Goal: Task Accomplishment & Management: Manage account settings

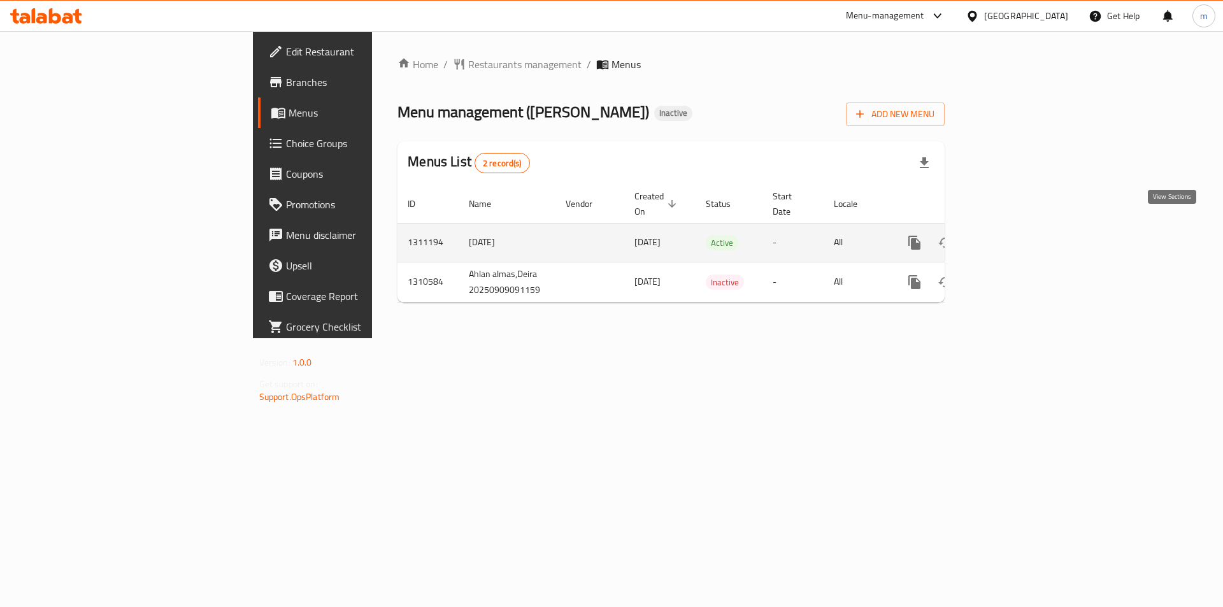
click at [1014, 235] on icon "enhanced table" at bounding box center [1006, 242] width 15 height 15
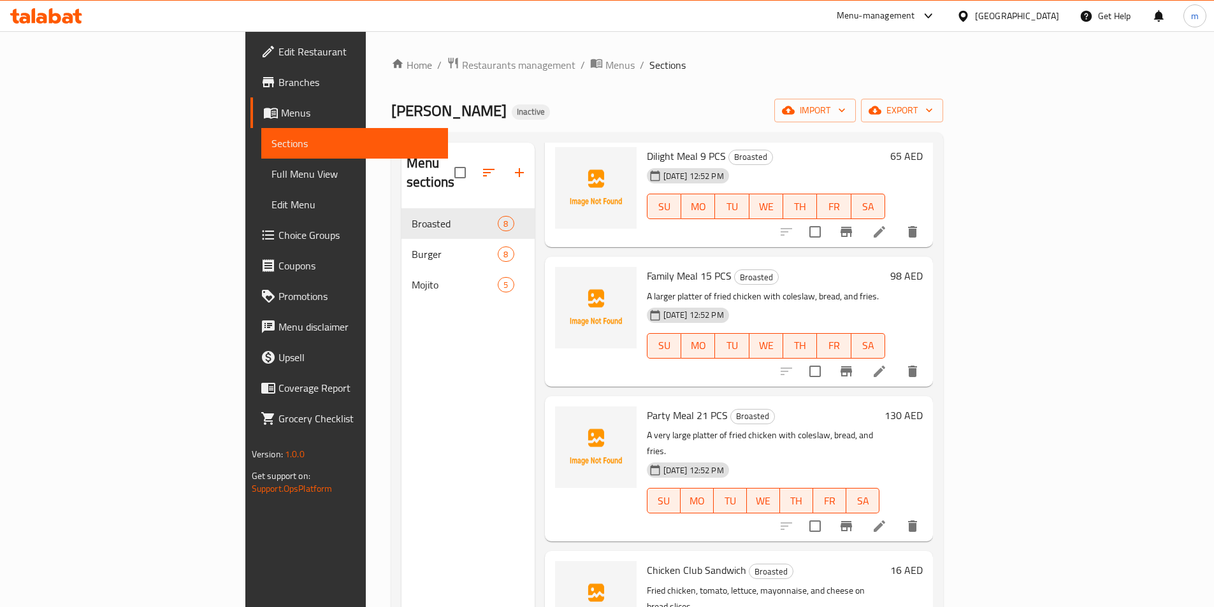
scroll to position [481, 0]
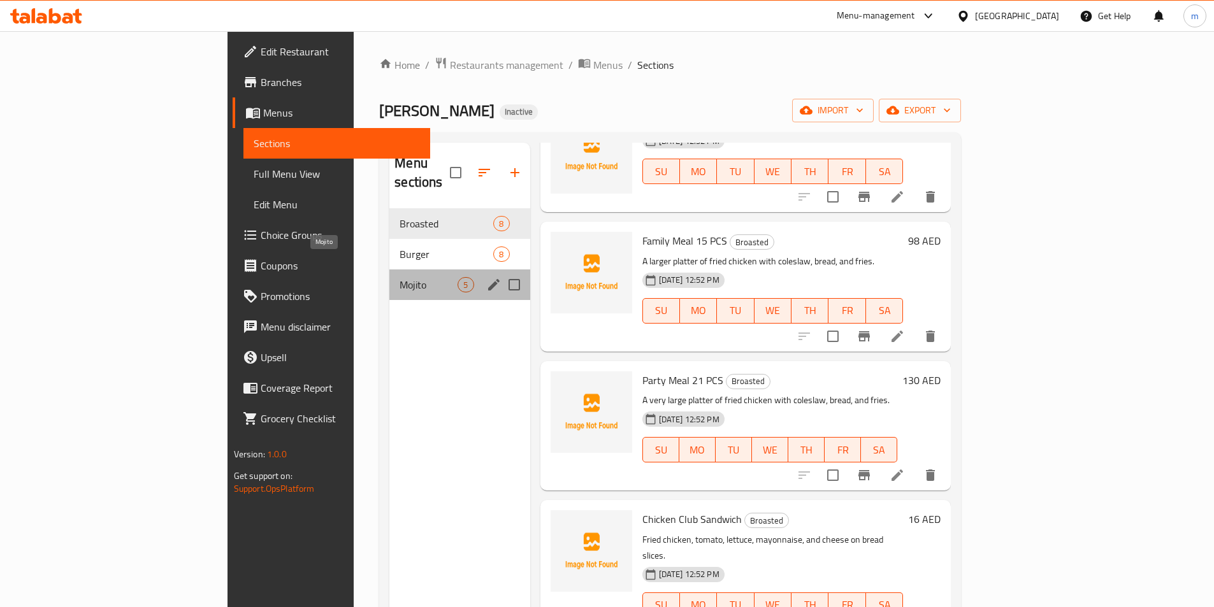
click at [399, 277] on span "Mojito" at bounding box center [428, 284] width 58 height 15
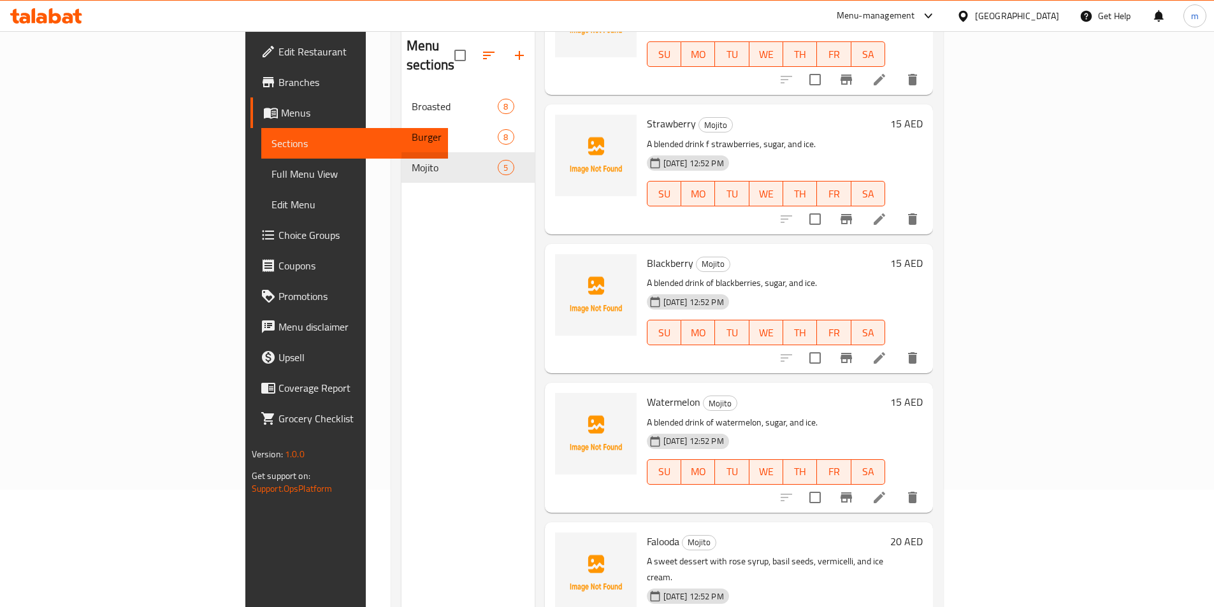
scroll to position [178, 0]
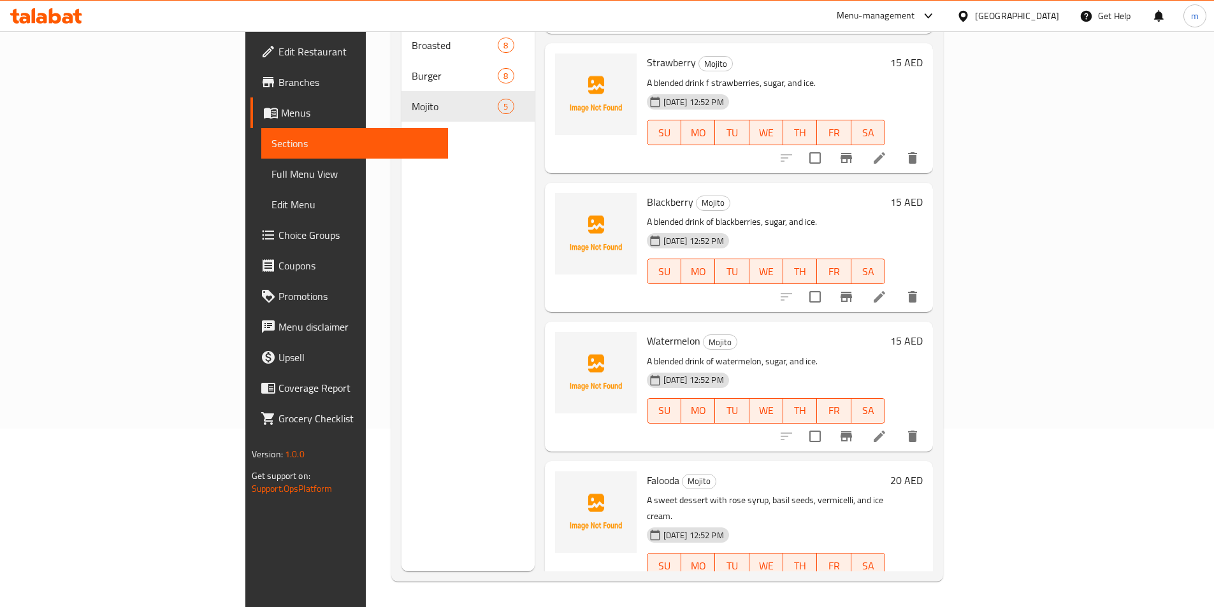
drag, startPoint x: 1109, startPoint y: 428, endPoint x: 1119, endPoint y: 459, distance: 32.6
drag, startPoint x: 1119, startPoint y: 459, endPoint x: 1103, endPoint y: 412, distance: 49.6
click at [923, 396] on div "15 AED" at bounding box center [904, 386] width 38 height 109
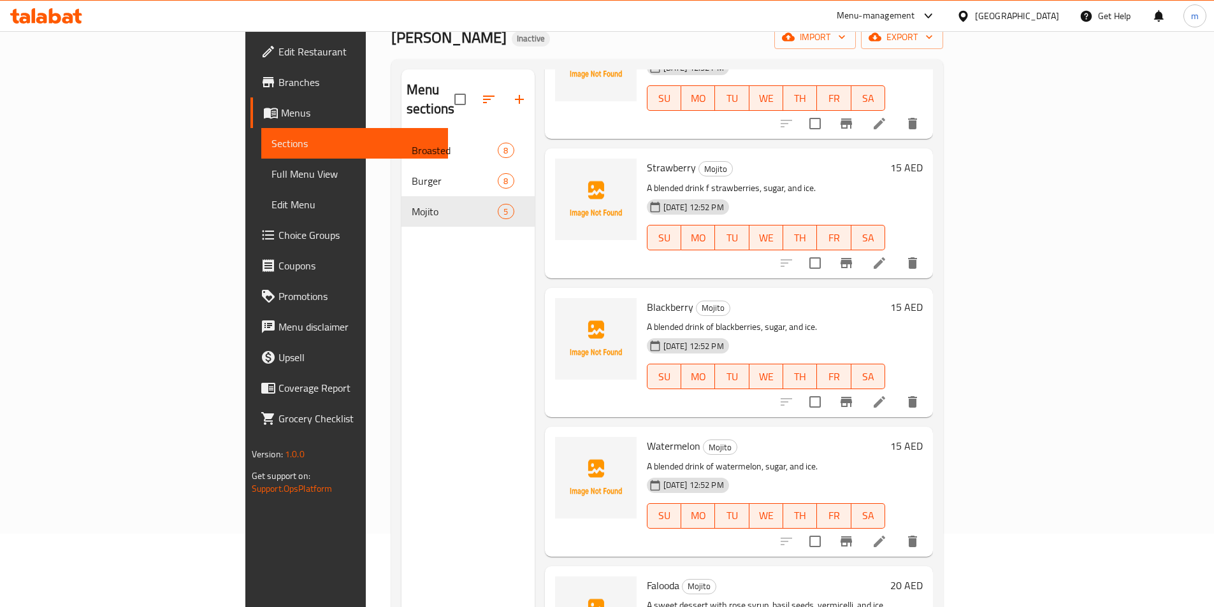
scroll to position [0, 0]
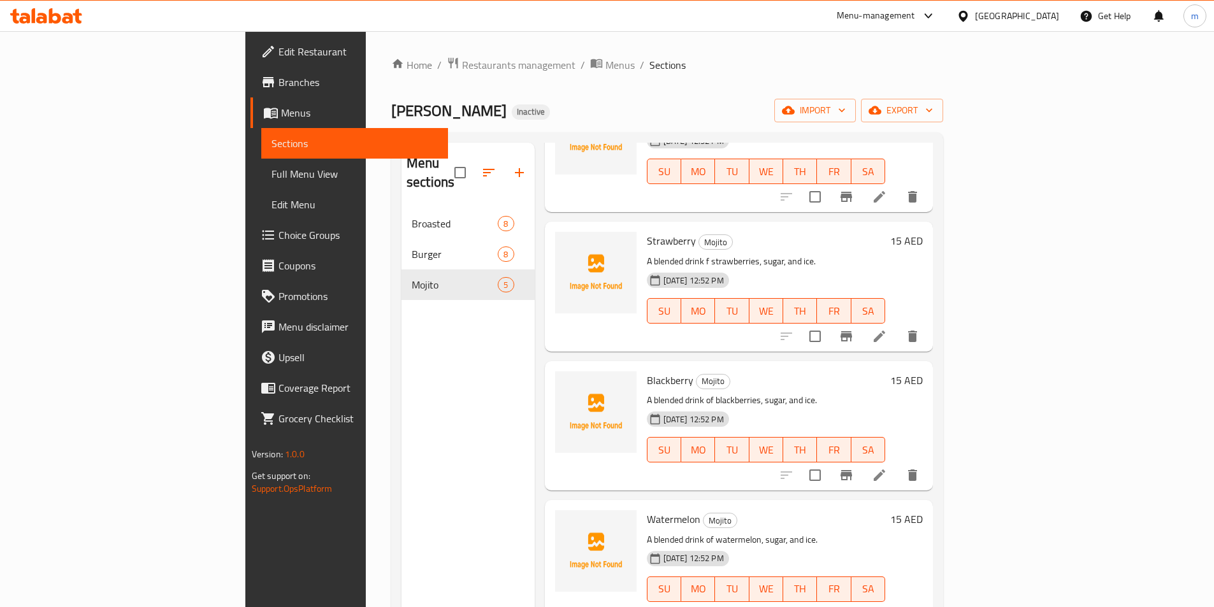
click at [401, 335] on div "Menu sections Broasted 8 Burger 8 Mojito 5" at bounding box center [467, 446] width 133 height 607
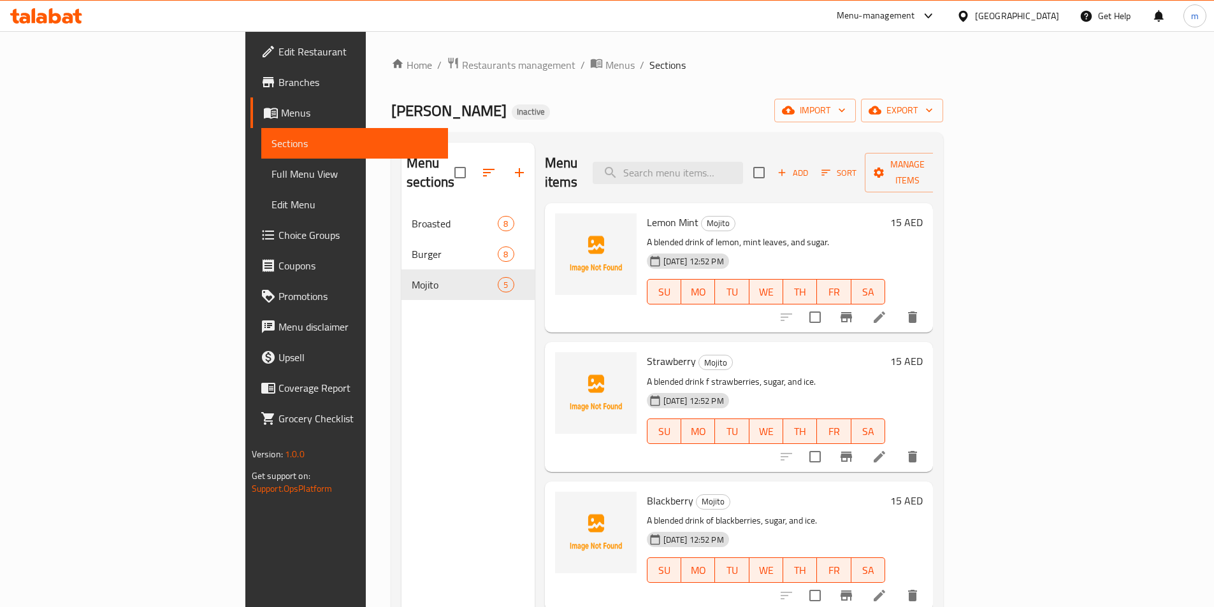
click at [261, 183] on link "Full Menu View" at bounding box center [354, 174] width 187 height 31
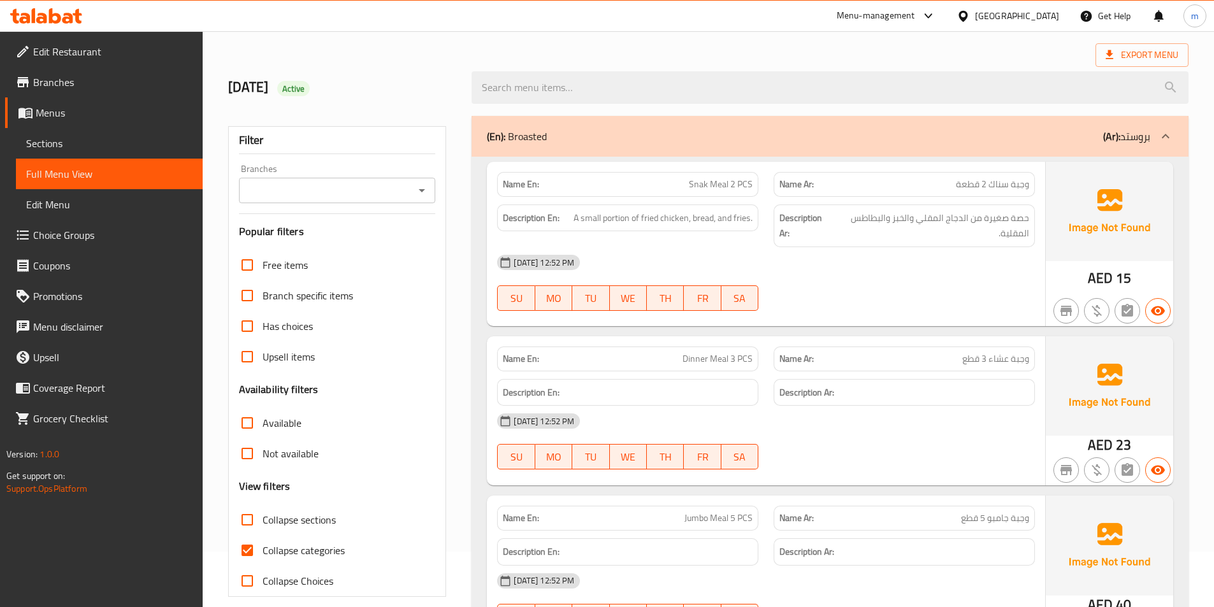
scroll to position [127, 0]
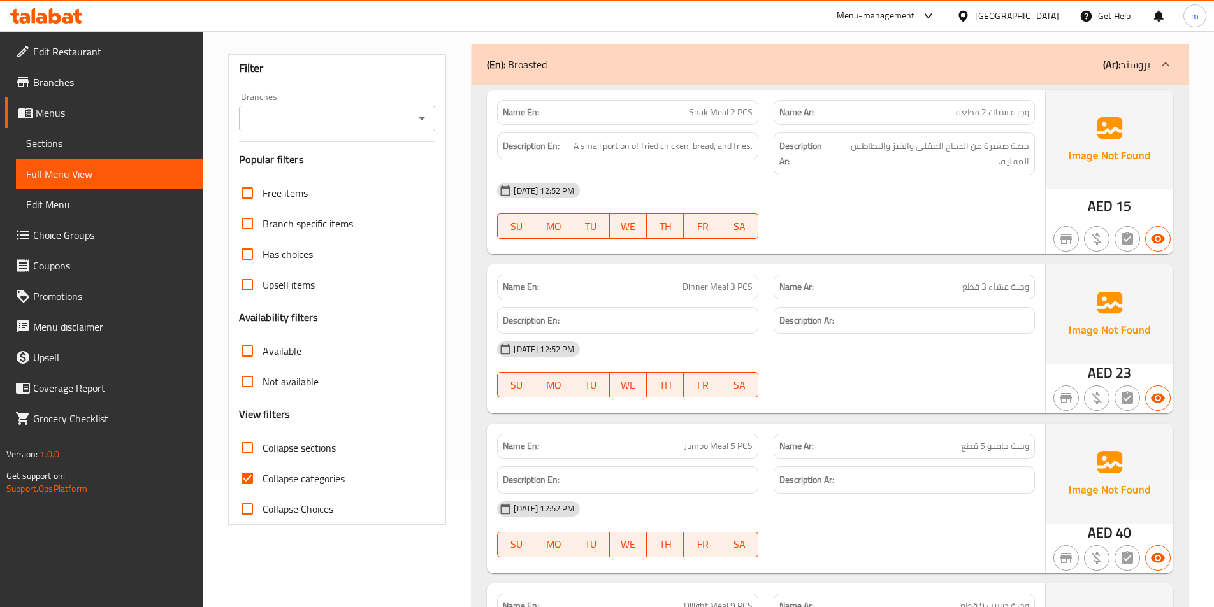
click at [318, 482] on span "Collapse categories" at bounding box center [303, 478] width 82 height 15
click at [262, 482] on input "Collapse categories" at bounding box center [247, 478] width 31 height 31
checkbox input "false"
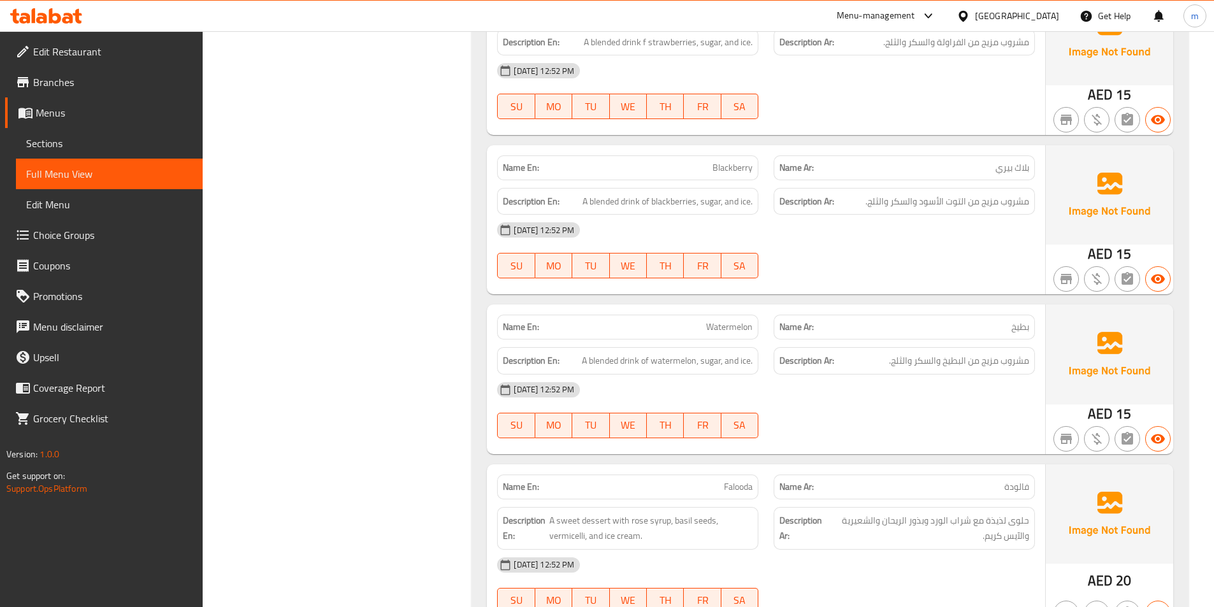
scroll to position [3339, 0]
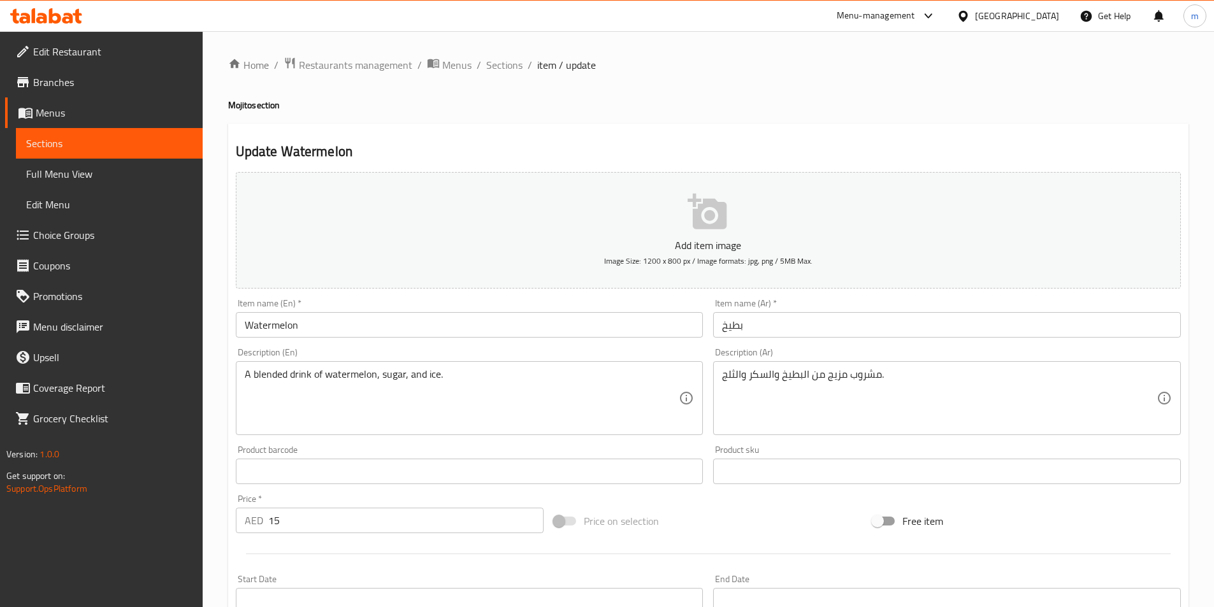
click at [122, 117] on span "Menus" at bounding box center [114, 112] width 157 height 15
